Goal: Navigation & Orientation: Understand site structure

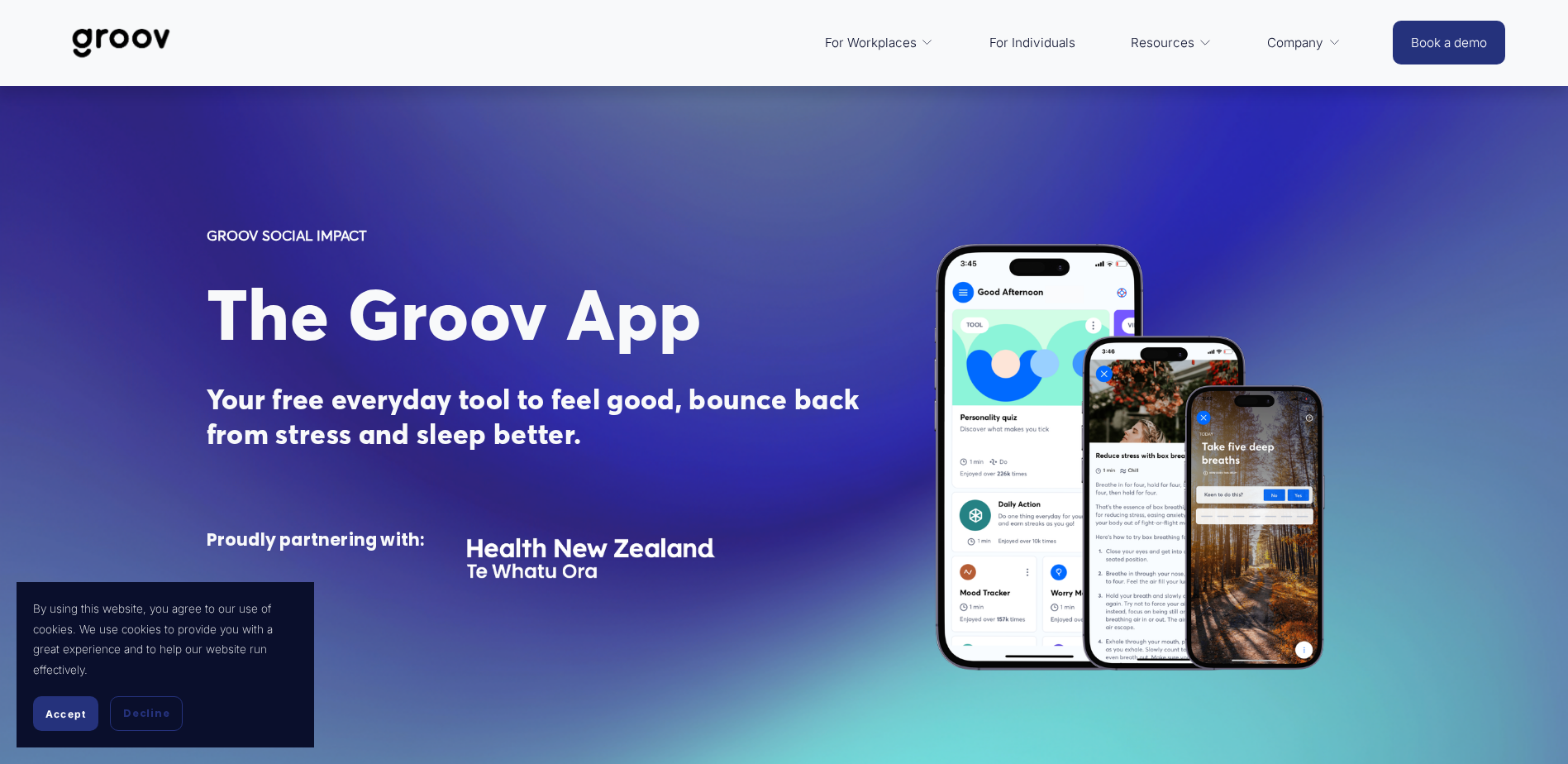
click at [0, 0] on span "Platform Overview" at bounding box center [0, 0] width 0 height 0
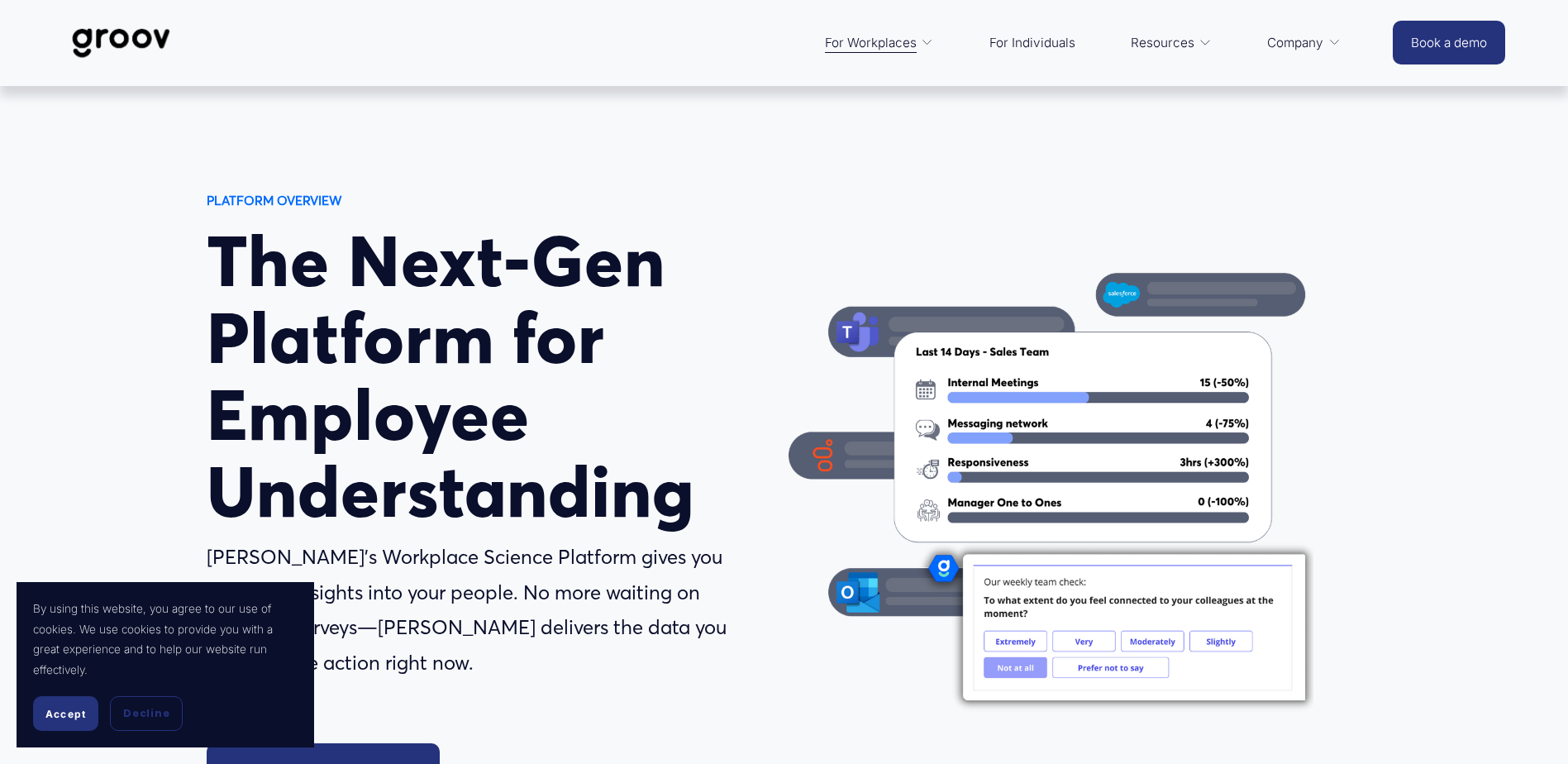
click at [0, 0] on span "Services" at bounding box center [0, 0] width 0 height 0
